Goal: Use online tool/utility: Utilize a website feature to perform a specific function

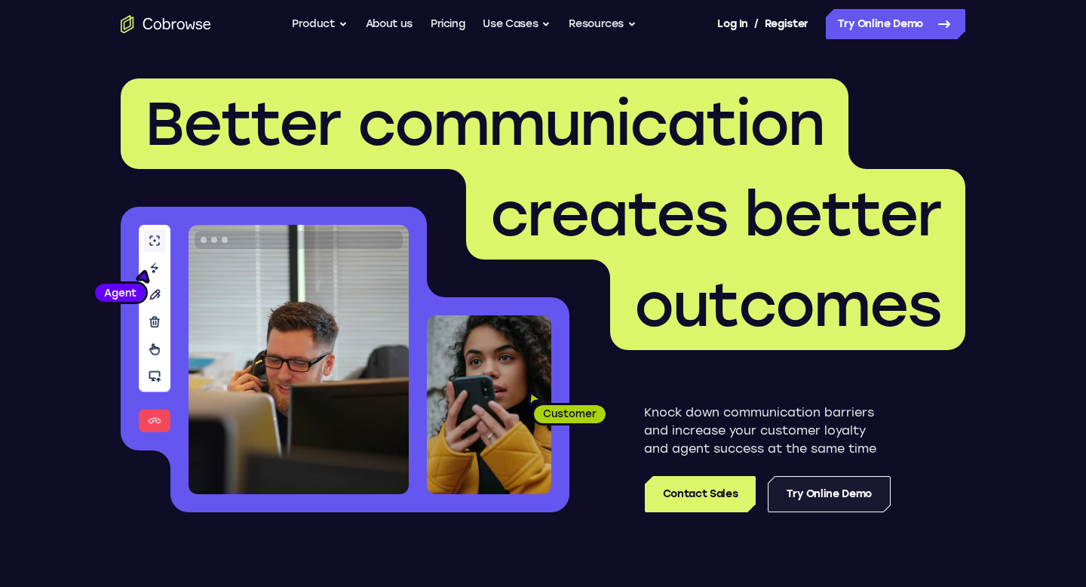
click at [810, 506] on link "Try Online Demo" at bounding box center [829, 494] width 123 height 36
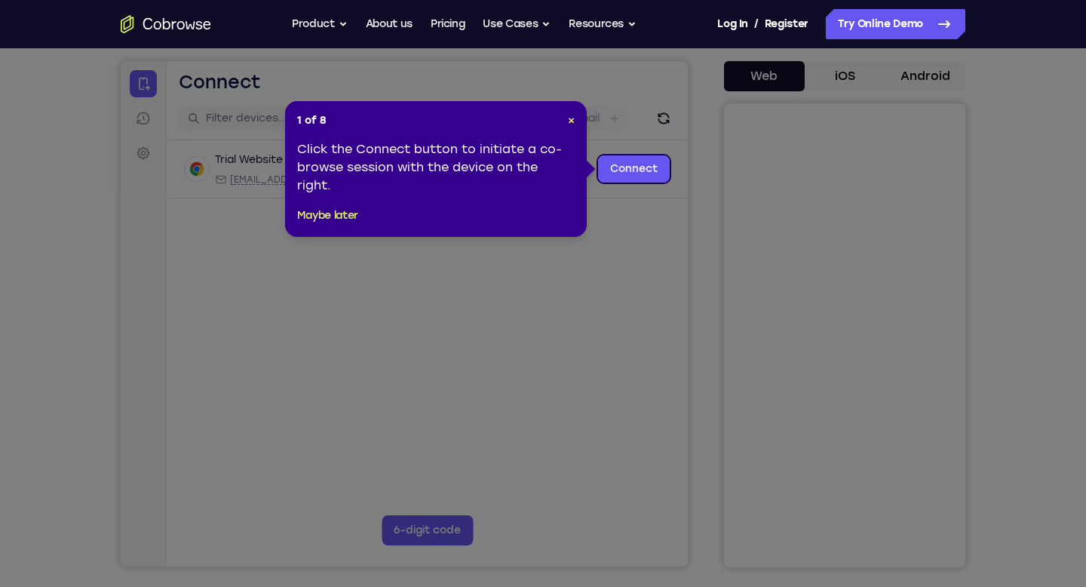
scroll to position [142, 0]
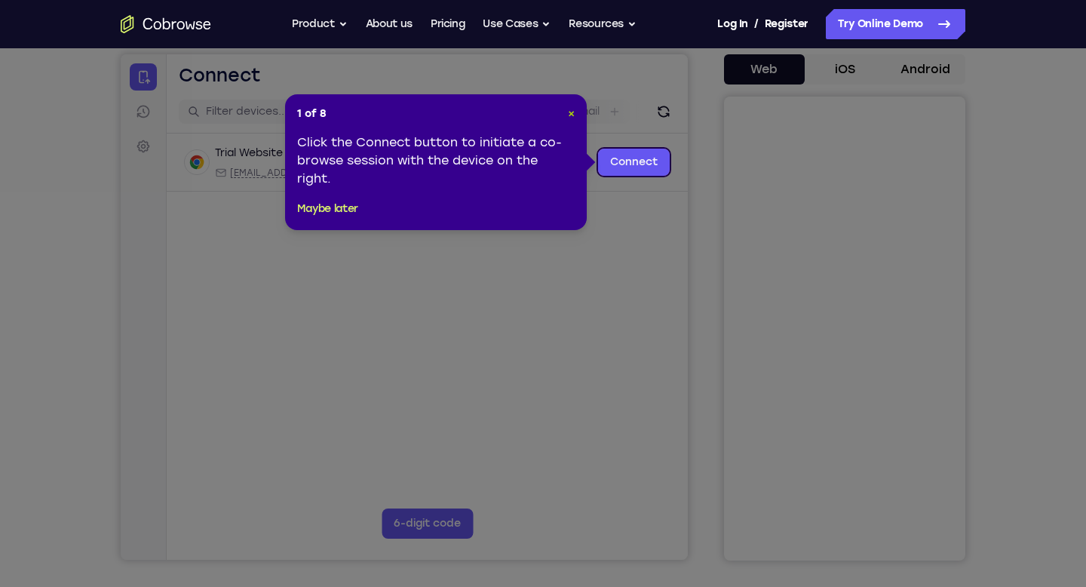
click at [571, 110] on span "×" at bounding box center [571, 113] width 7 height 13
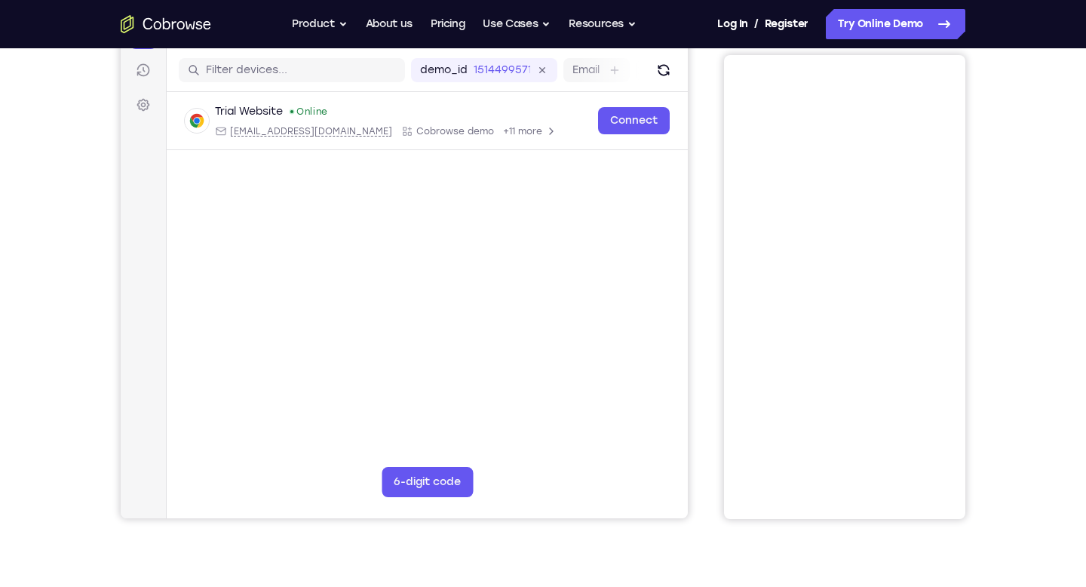
scroll to position [184, 0]
click at [426, 478] on button "6-digit code" at bounding box center [427, 481] width 91 height 30
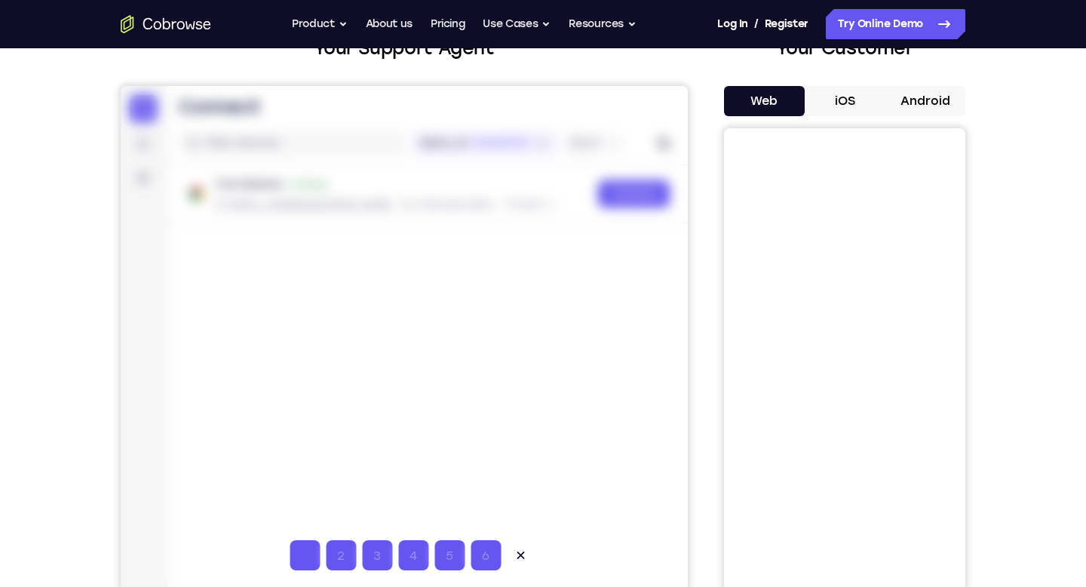
scroll to position [0, 0]
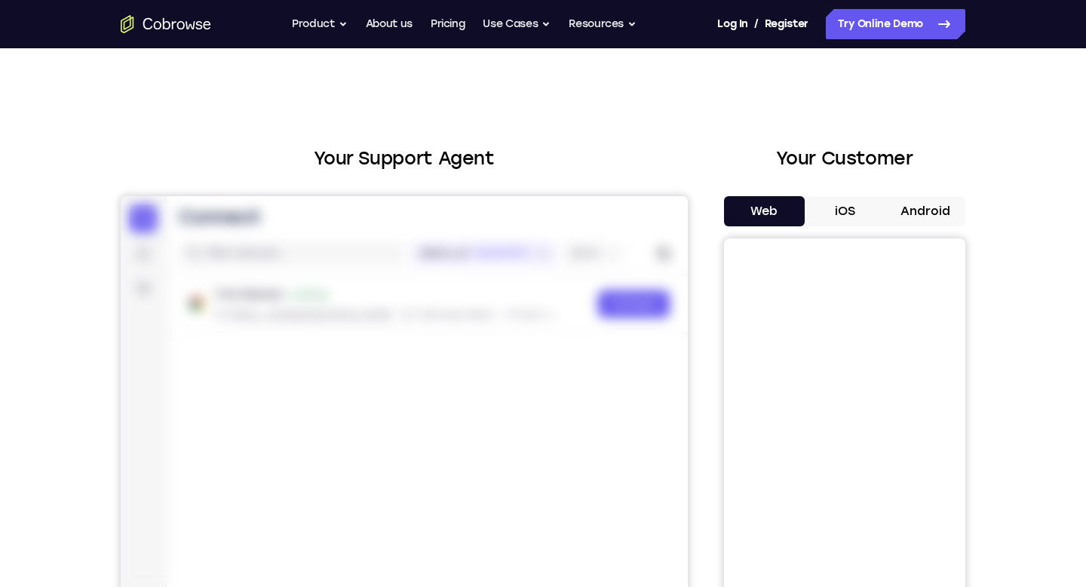
click at [853, 210] on button "iOS" at bounding box center [845, 211] width 81 height 30
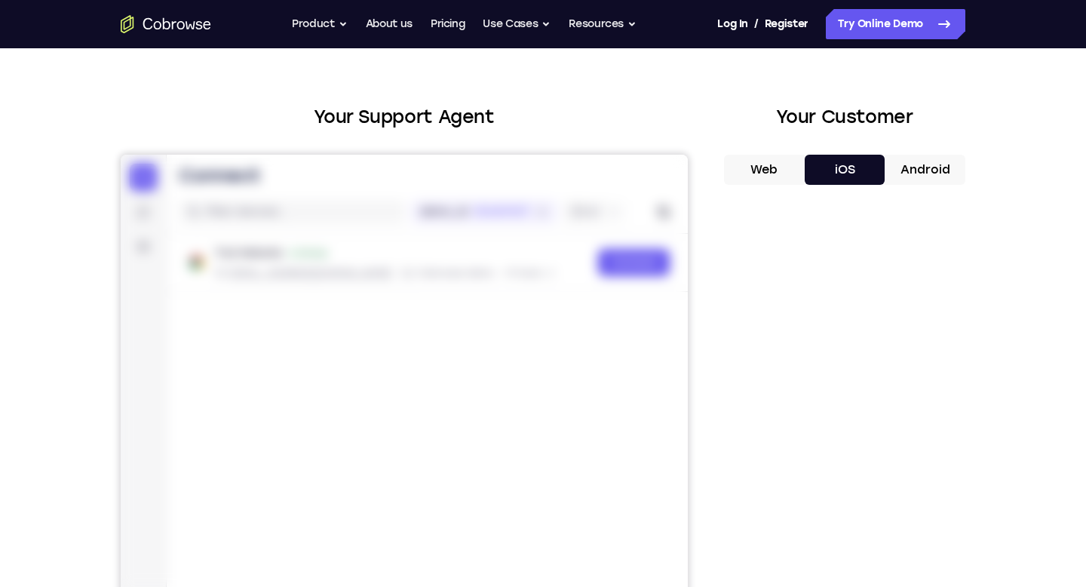
scroll to position [7, 0]
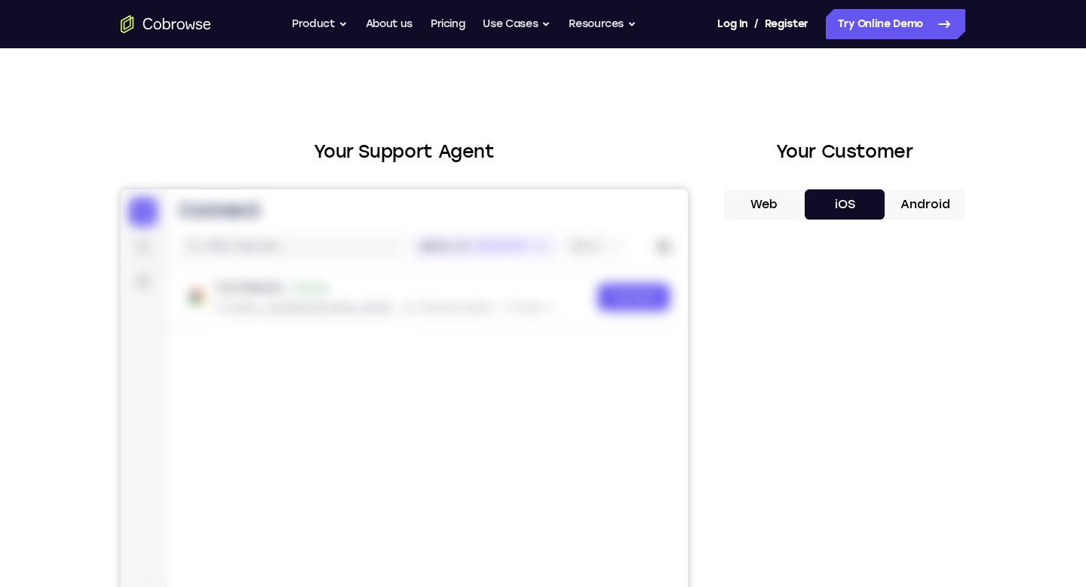
click at [930, 194] on button "Android" at bounding box center [925, 204] width 81 height 30
click at [854, 201] on button "iOS" at bounding box center [845, 204] width 81 height 30
click at [784, 202] on button "Web" at bounding box center [764, 204] width 81 height 30
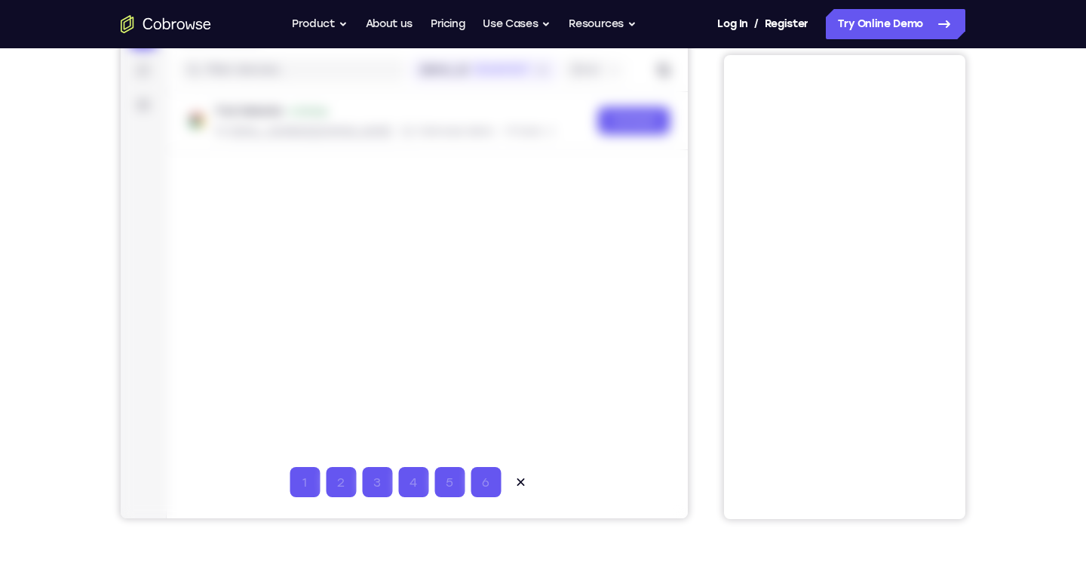
scroll to position [223, 0]
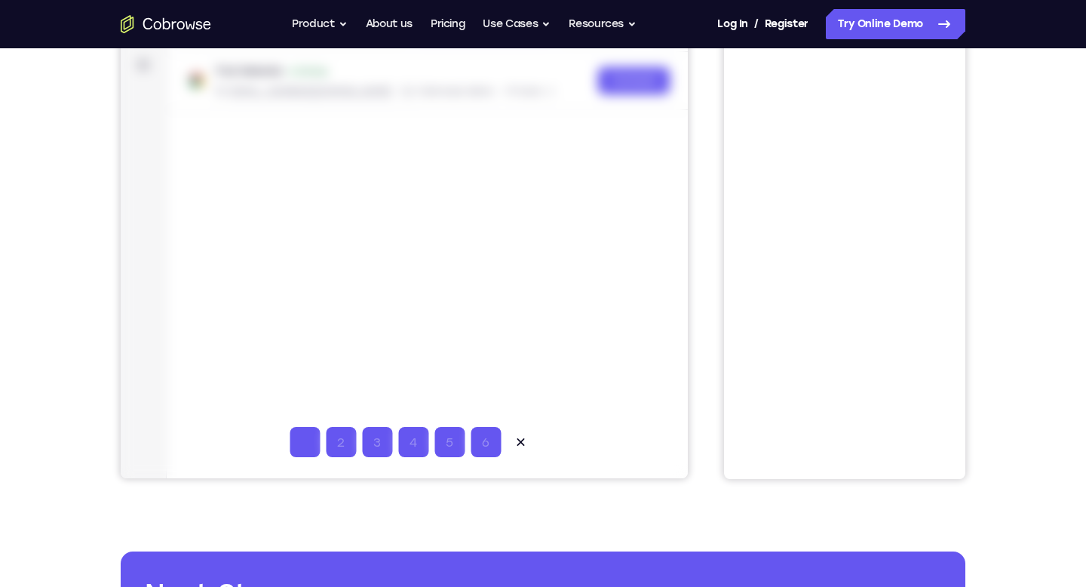
click at [309, 444] on input "Code entry digit 1" at bounding box center [305, 442] width 30 height 30
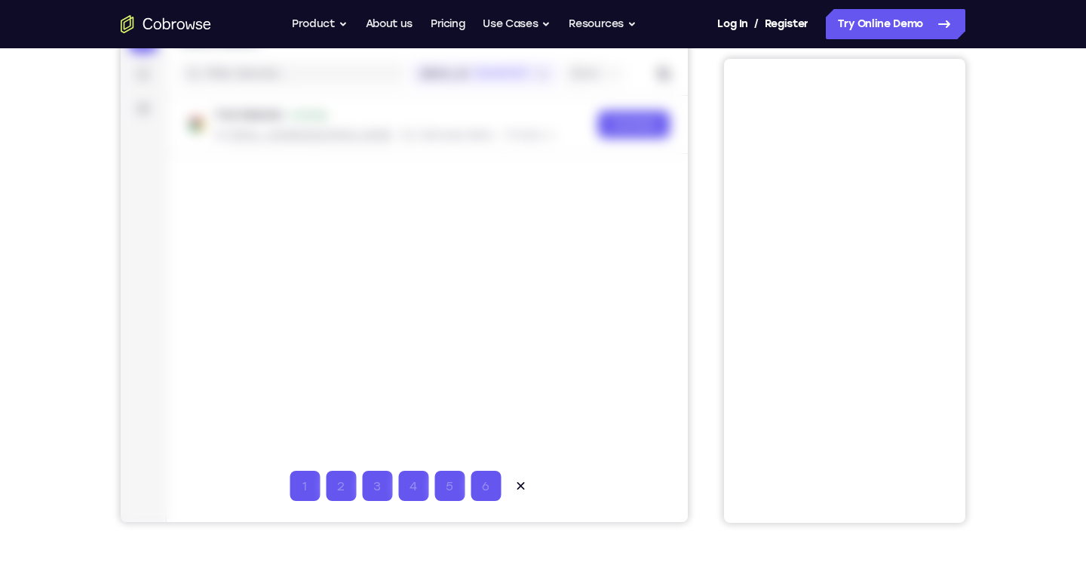
scroll to position [0, 0]
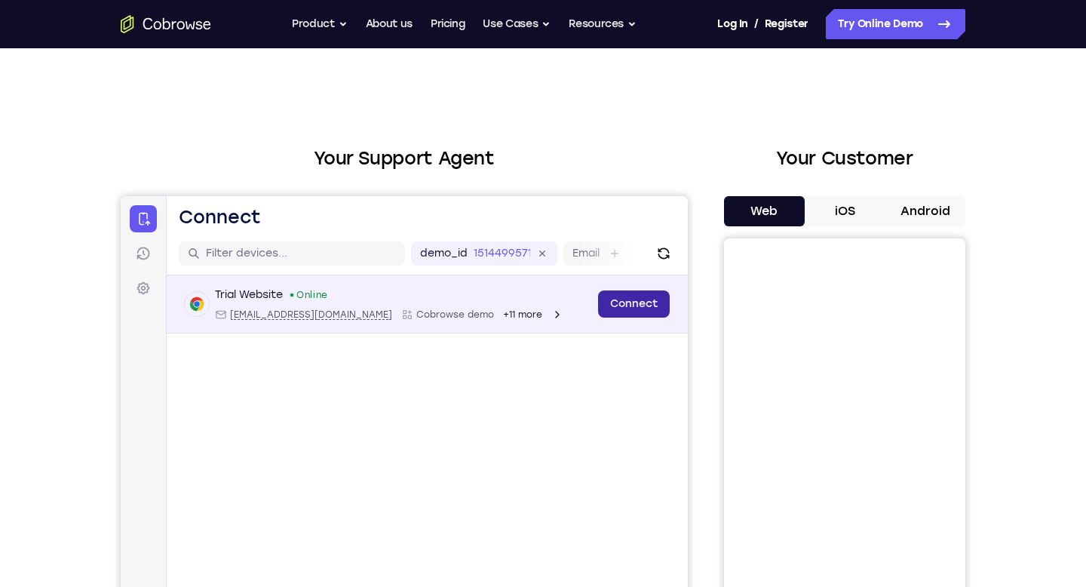
click at [626, 305] on link "Connect" at bounding box center [634, 303] width 72 height 27
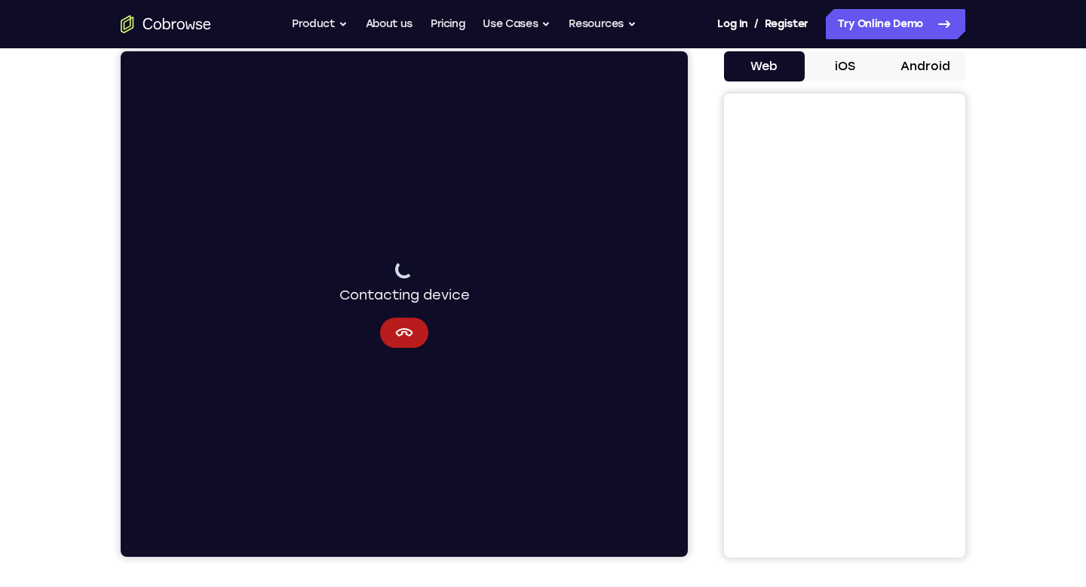
scroll to position [101, 0]
